Goal: Use online tool/utility: Utilize a website feature to perform a specific function

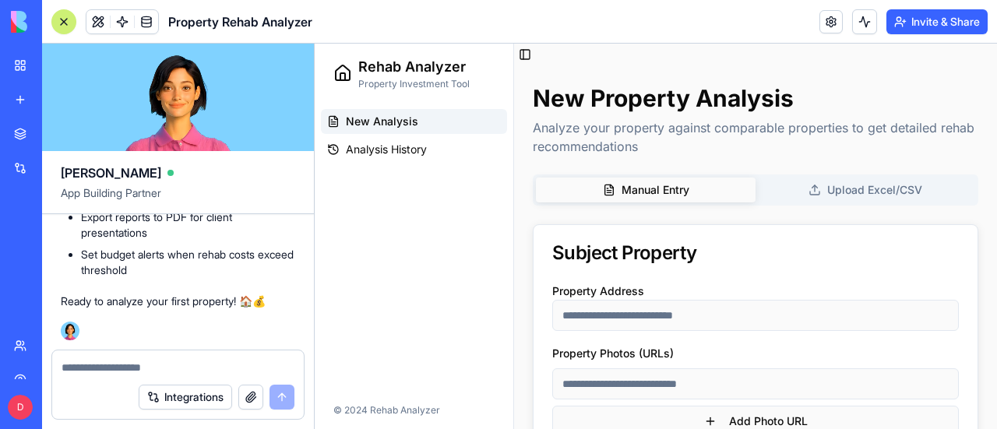
scroll to position [4504, 0]
click at [153, 367] on textarea at bounding box center [178, 368] width 233 height 16
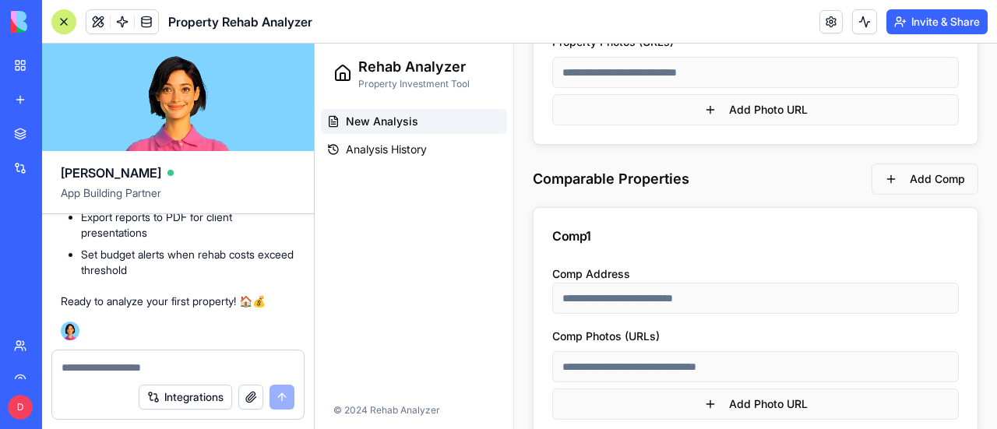
scroll to position [0, 0]
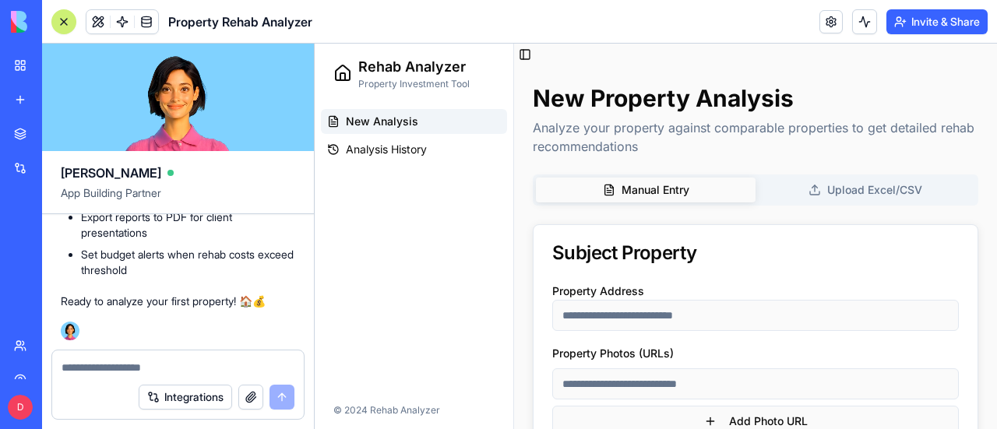
click at [95, 368] on textarea at bounding box center [178, 368] width 233 height 16
type textarea "*"
type textarea "**********"
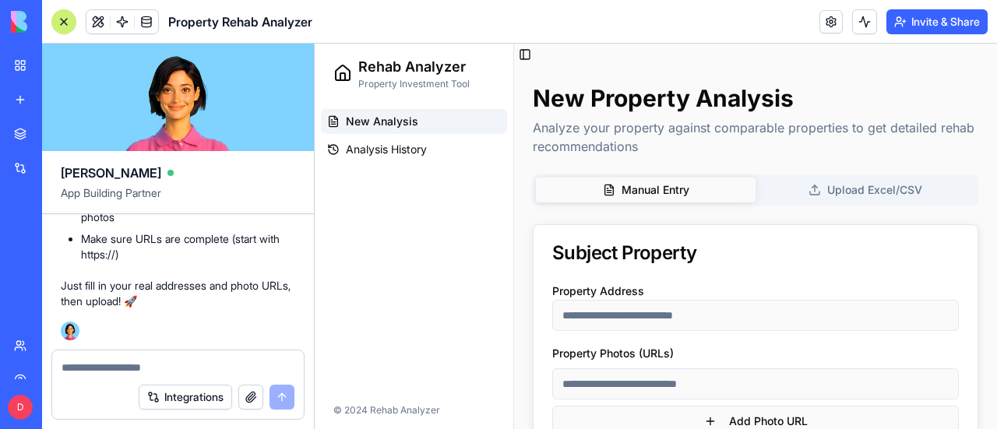
click at [58, 21] on div at bounding box center [64, 22] width 12 height 12
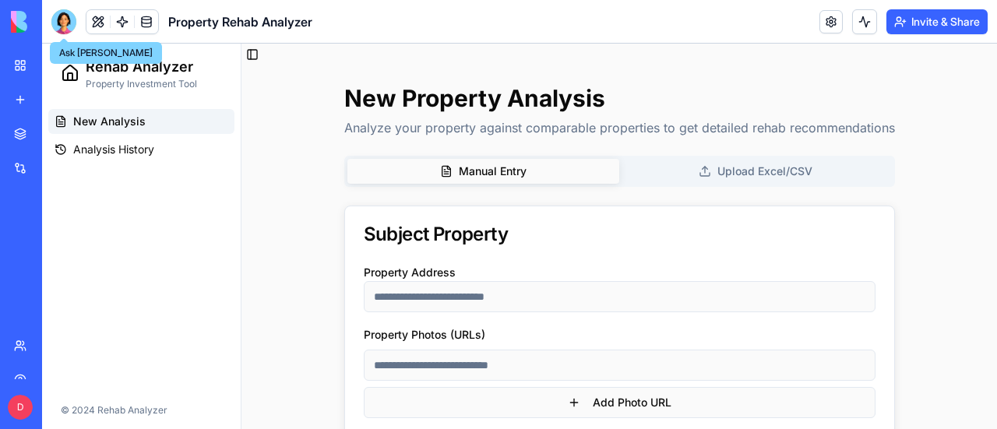
click at [59, 26] on div at bounding box center [63, 21] width 25 height 25
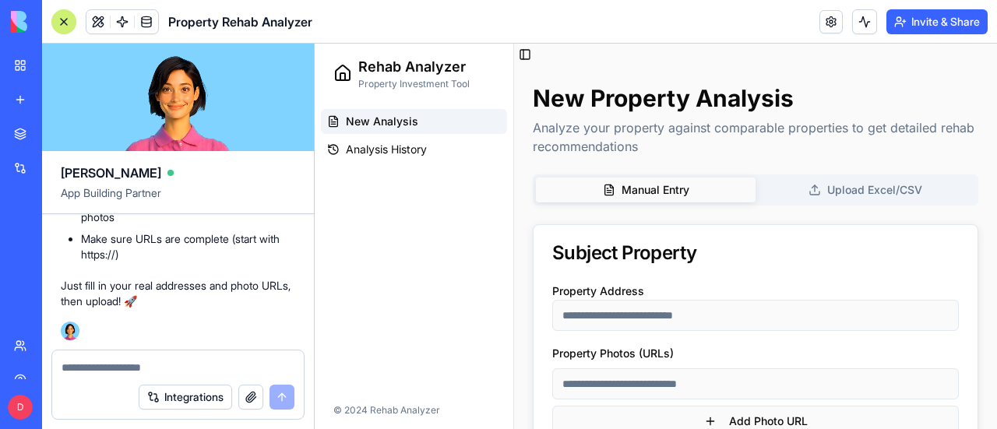
scroll to position [5328, 0]
type textarea "**********"
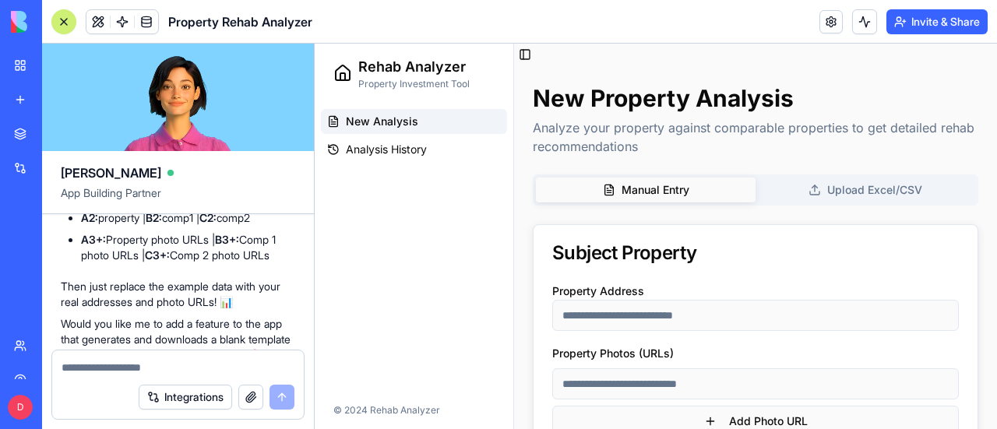
scroll to position [6091, 0]
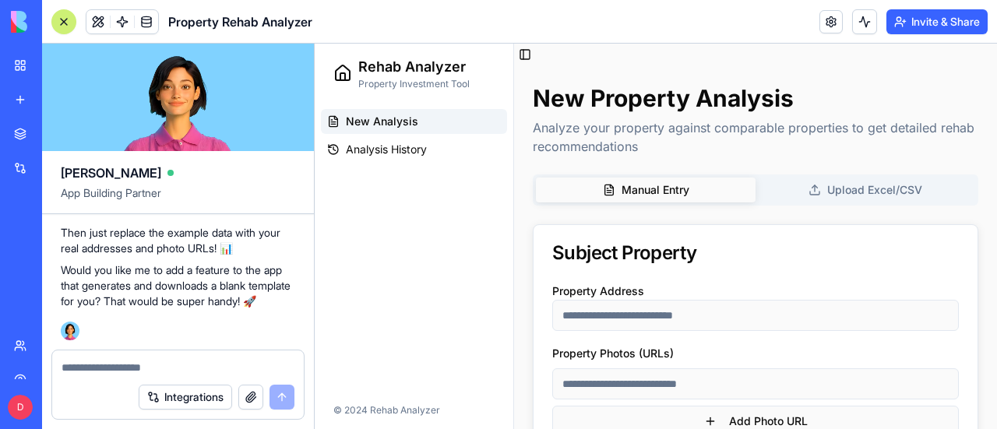
click at [132, 366] on textarea at bounding box center [179, 368] width 234 height 16
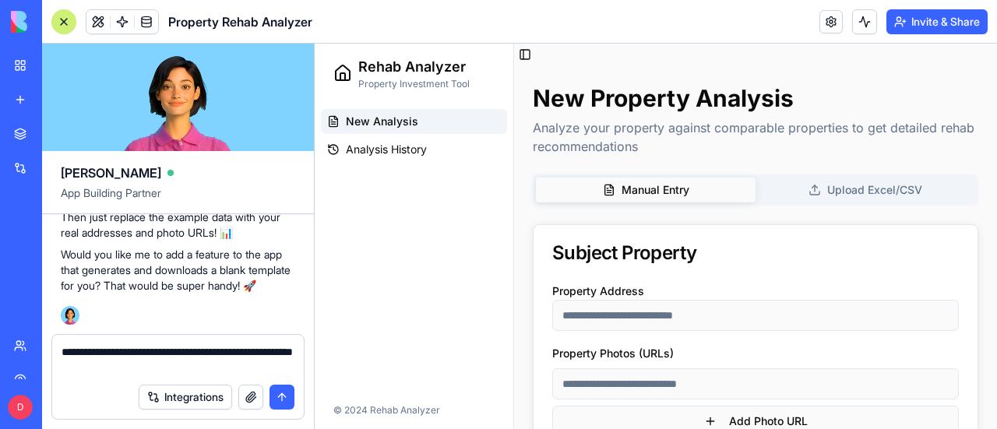
type textarea "**********"
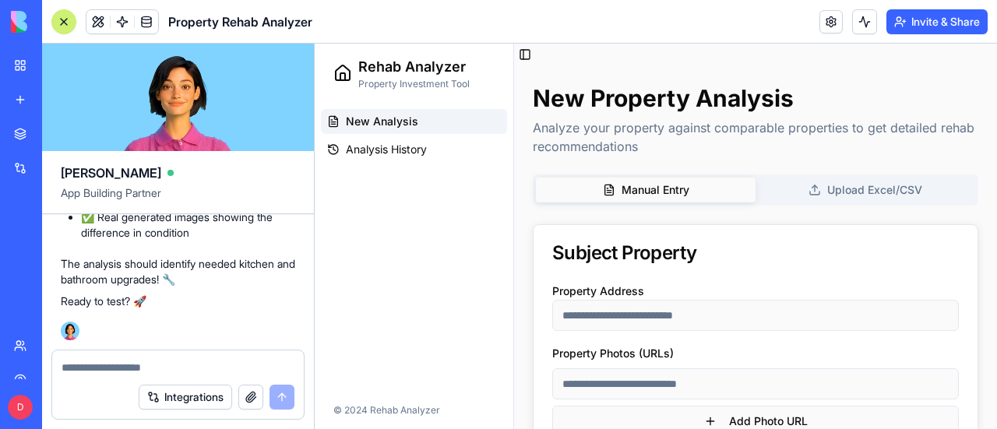
scroll to position [6958, 0]
click at [134, 372] on textarea at bounding box center [179, 368] width 234 height 16
type textarea "**********"
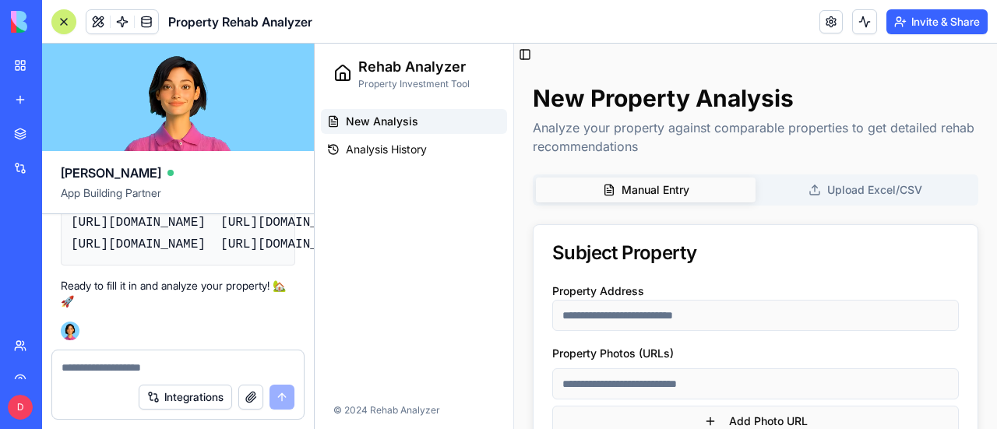
scroll to position [7829, 0]
click at [154, 369] on textarea at bounding box center [179, 368] width 234 height 16
type textarea "**********"
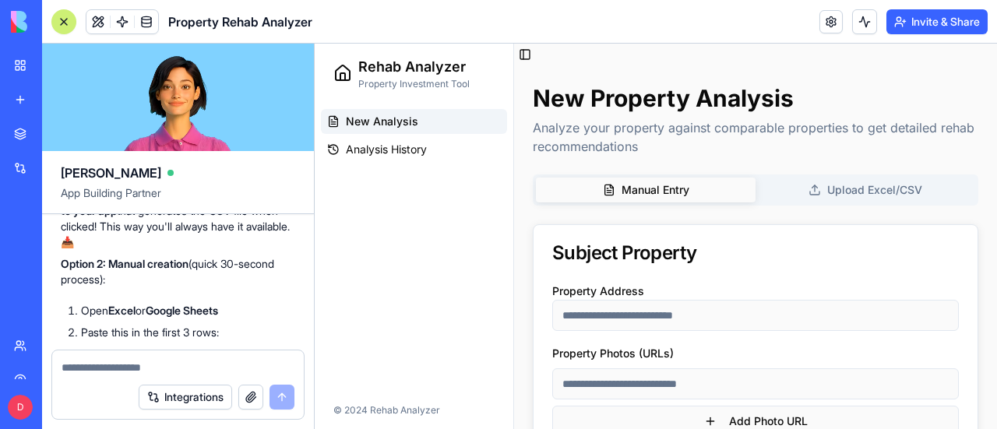
scroll to position [7865, 0]
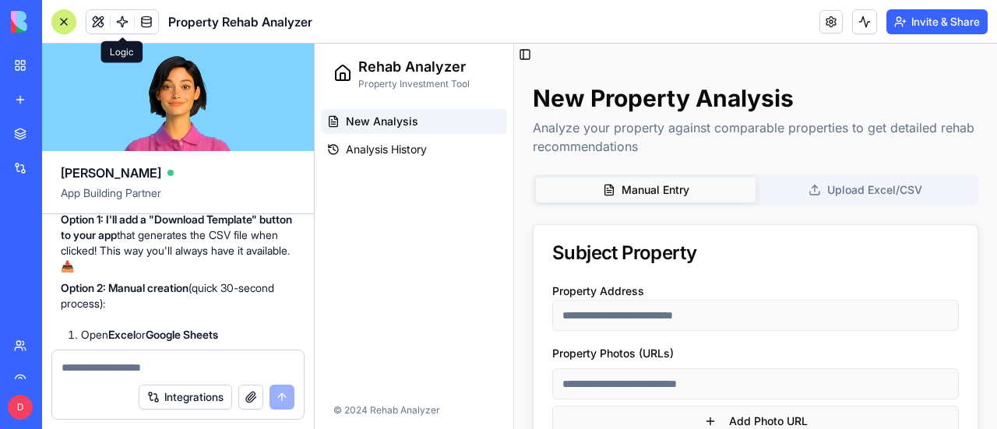
click at [121, 20] on span at bounding box center [122, 22] width 44 height 44
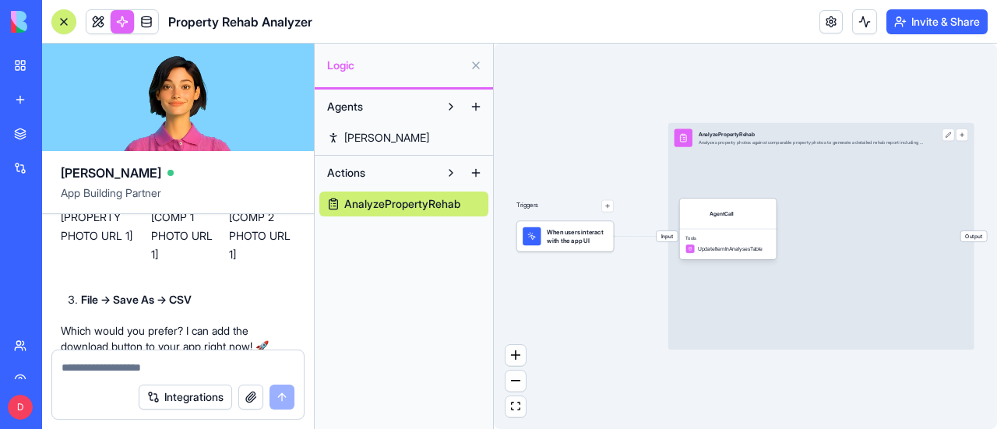
scroll to position [8566, 0]
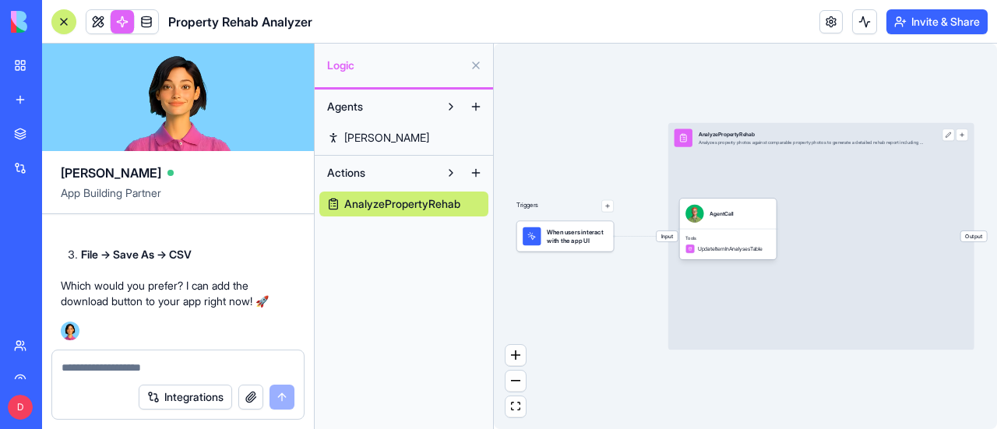
click at [179, 371] on textarea at bounding box center [179, 368] width 234 height 16
type textarea "**********"
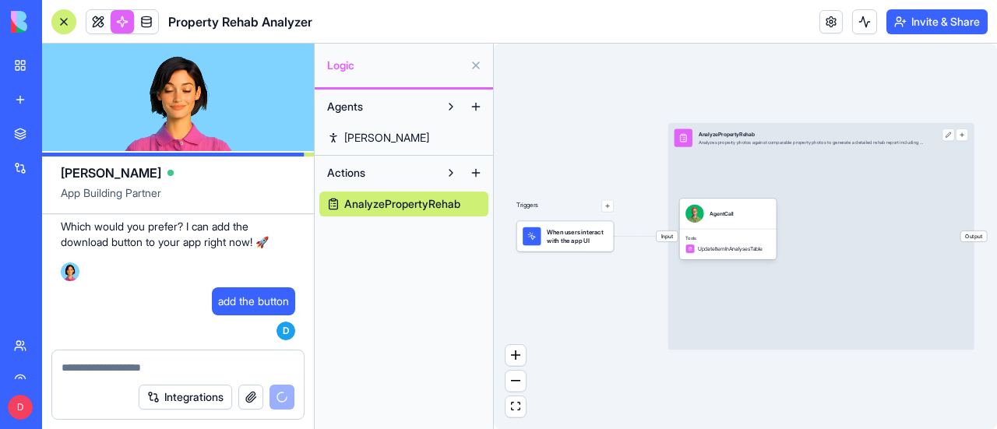
click at [62, 18] on div at bounding box center [64, 22] width 12 height 12
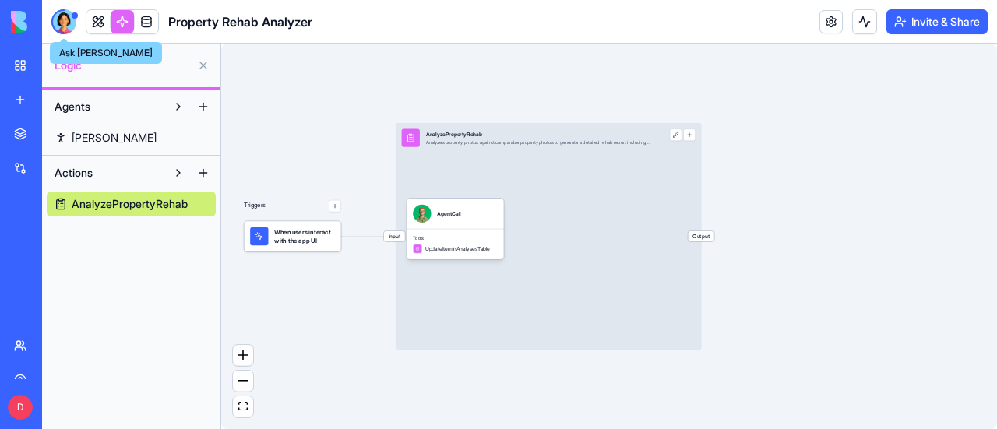
click at [67, 23] on div at bounding box center [63, 21] width 25 height 25
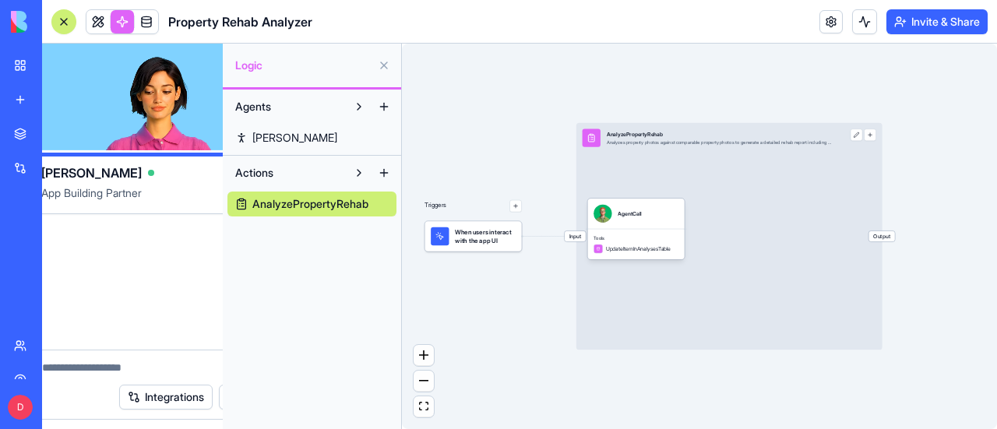
scroll to position [0, 0]
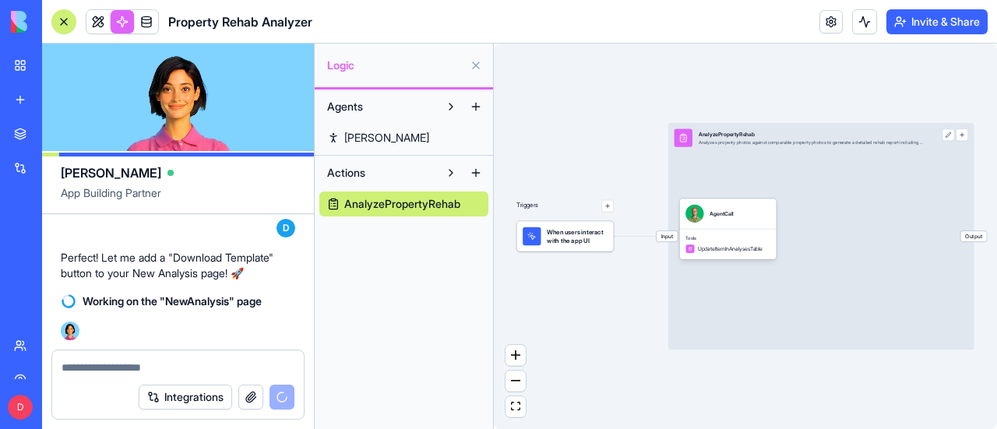
click at [58, 58] on div "My Workspace" at bounding box center [47, 66] width 20 height 16
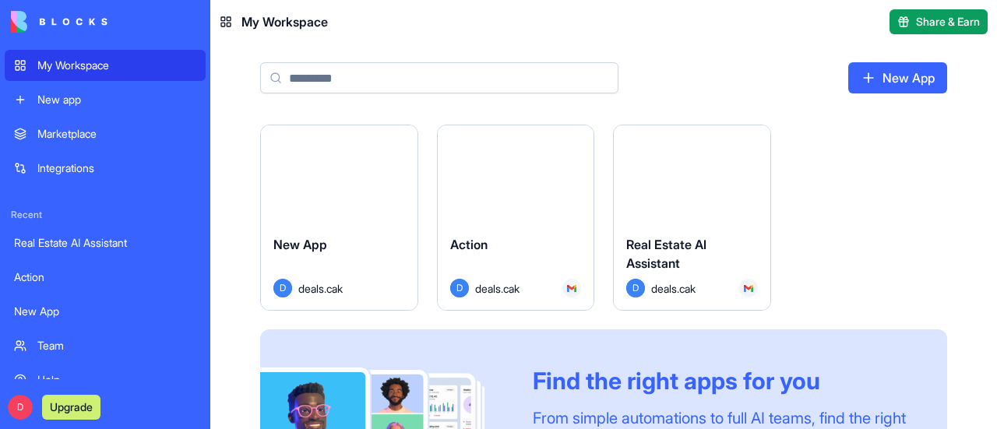
click at [686, 172] on button "Launch" at bounding box center [691, 174] width 117 height 31
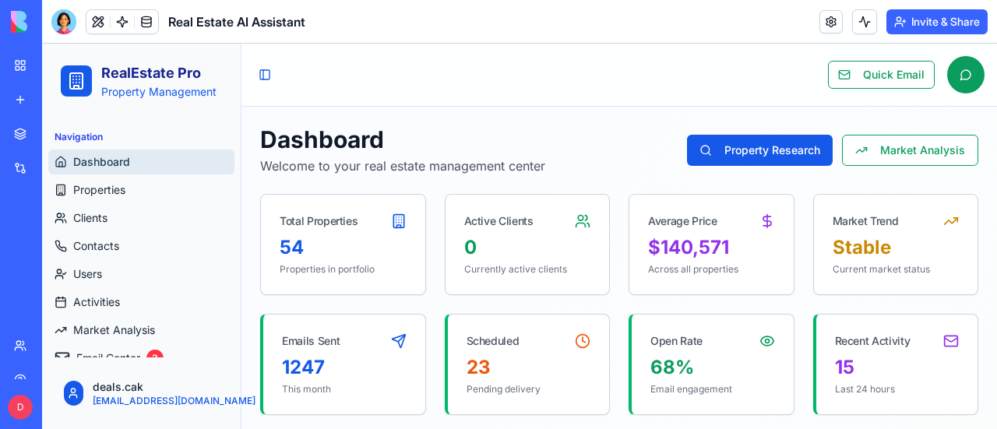
click at [58, 62] on div "My Workspace" at bounding box center [47, 66] width 20 height 16
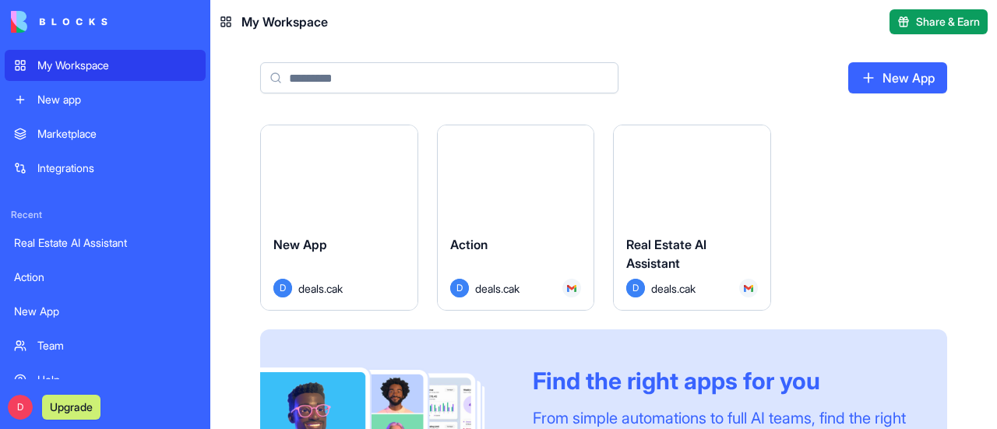
click at [339, 175] on button "Launch" at bounding box center [338, 174] width 117 height 31
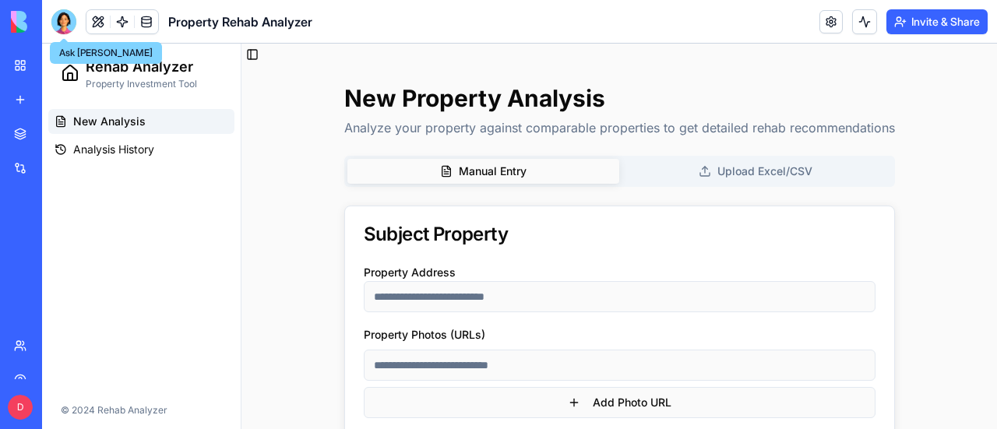
click at [66, 19] on div at bounding box center [63, 21] width 25 height 25
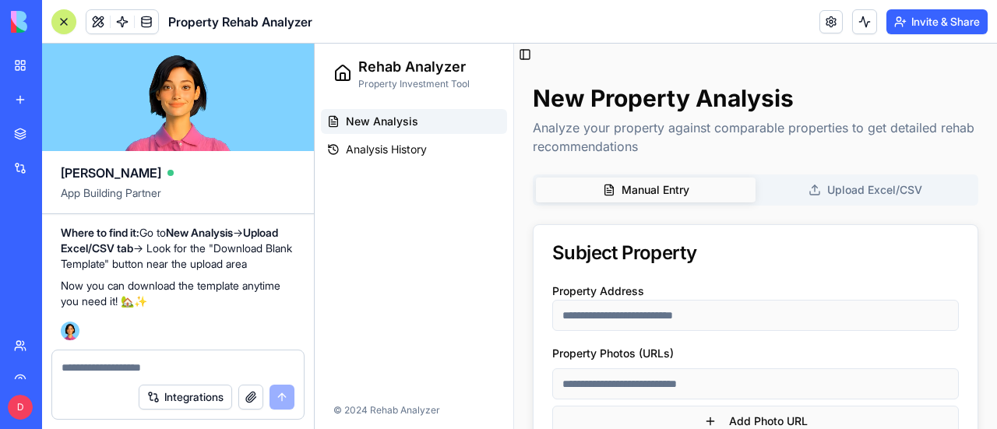
scroll to position [9039, 0]
click at [394, 121] on span "New Analysis" at bounding box center [382, 122] width 72 height 16
click at [870, 190] on button "Upload Excel/CSV" at bounding box center [865, 190] width 220 height 25
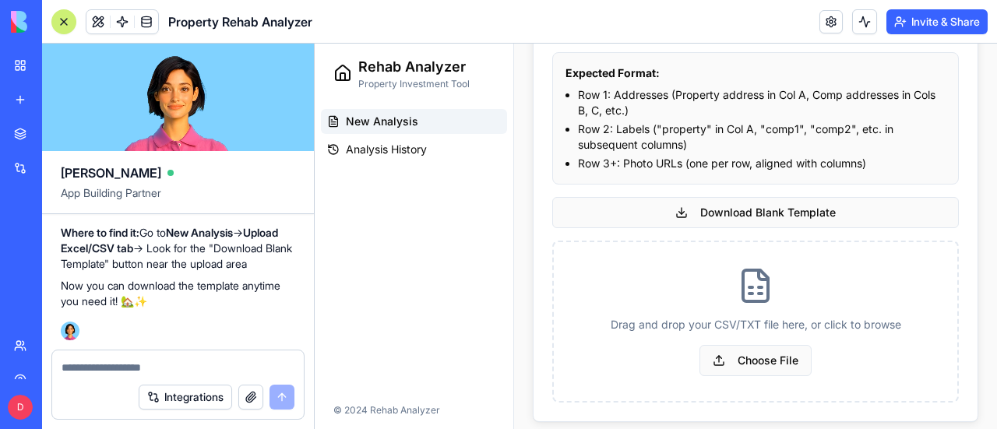
scroll to position [239, 0]
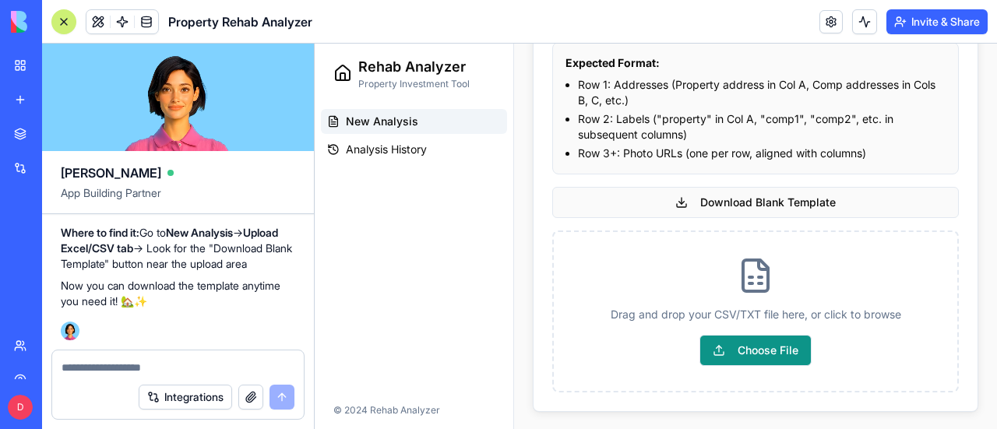
click at [758, 347] on span "Choose File" at bounding box center [755, 350] width 112 height 31
click at [315, 44] on input "Choose File" at bounding box center [315, 44] width 0 height 0
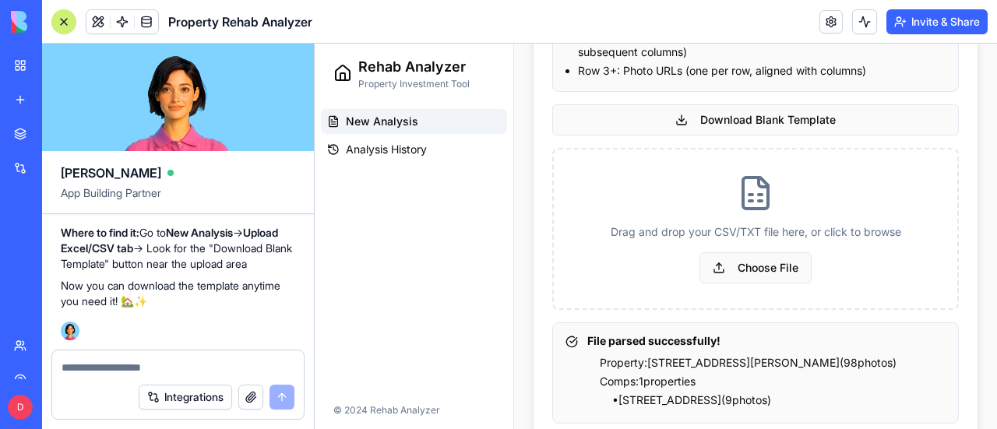
scroll to position [405, 0]
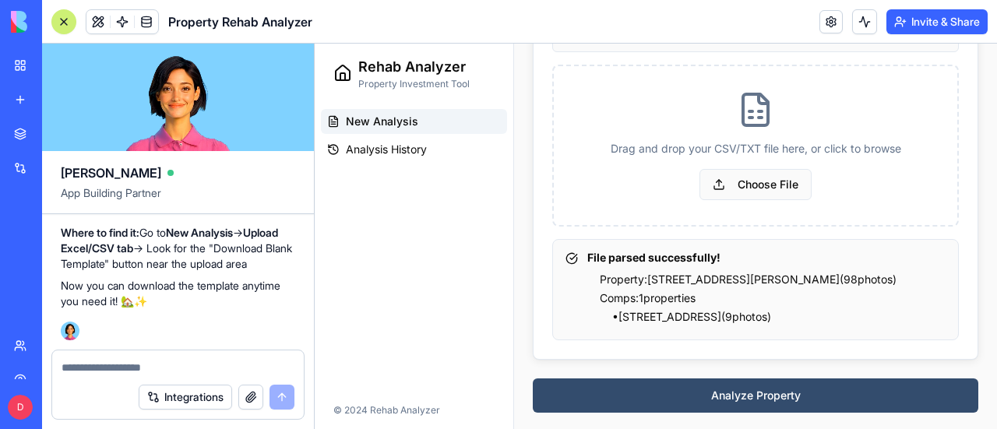
click at [755, 396] on button "Analyze Property" at bounding box center [755, 395] width 445 height 34
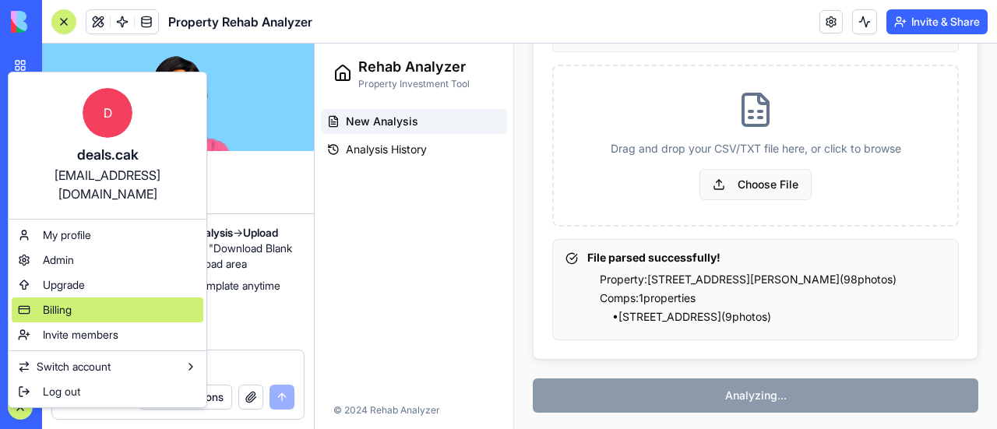
click at [42, 297] on div "Billing" at bounding box center [108, 309] width 192 height 25
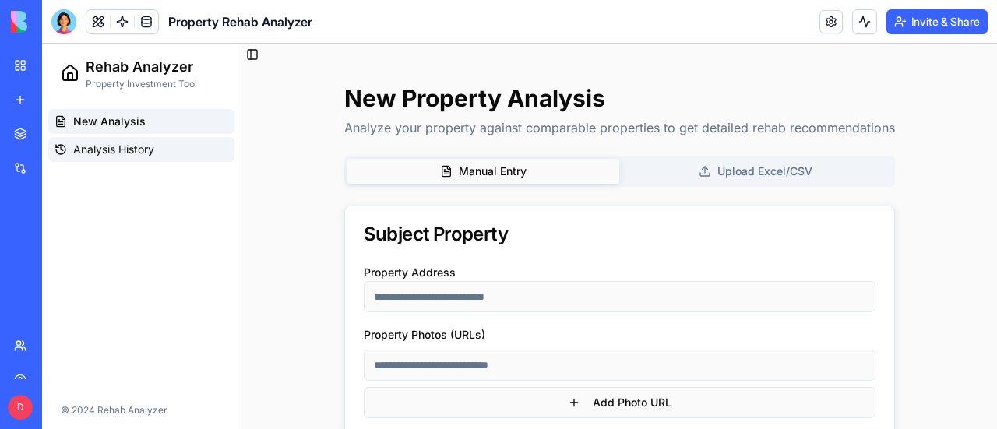
click at [107, 144] on span "Analysis History" at bounding box center [113, 150] width 81 height 16
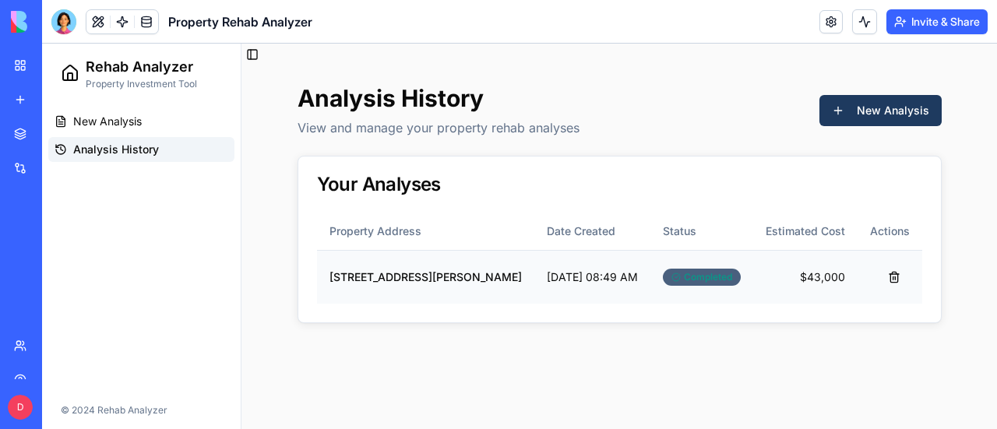
click at [688, 276] on div "Completed" at bounding box center [702, 277] width 78 height 17
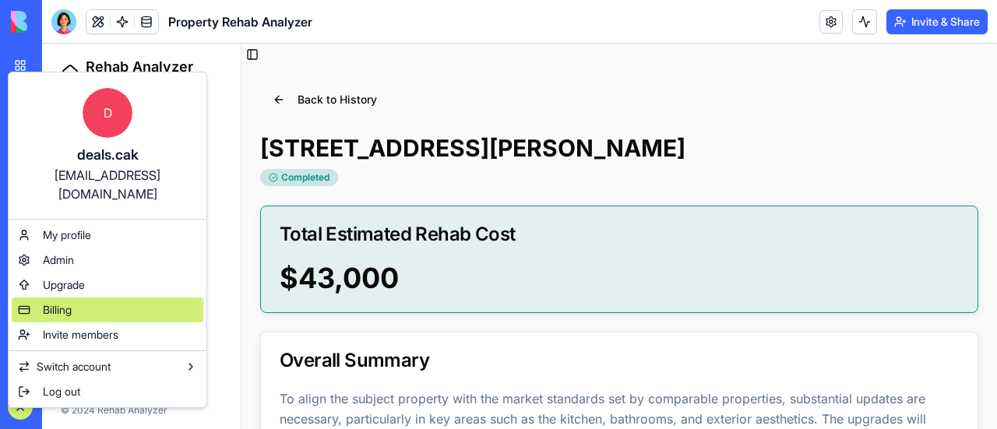
click at [74, 297] on div "Billing" at bounding box center [108, 309] width 192 height 25
